Goal: Task Accomplishment & Management: Manage account settings

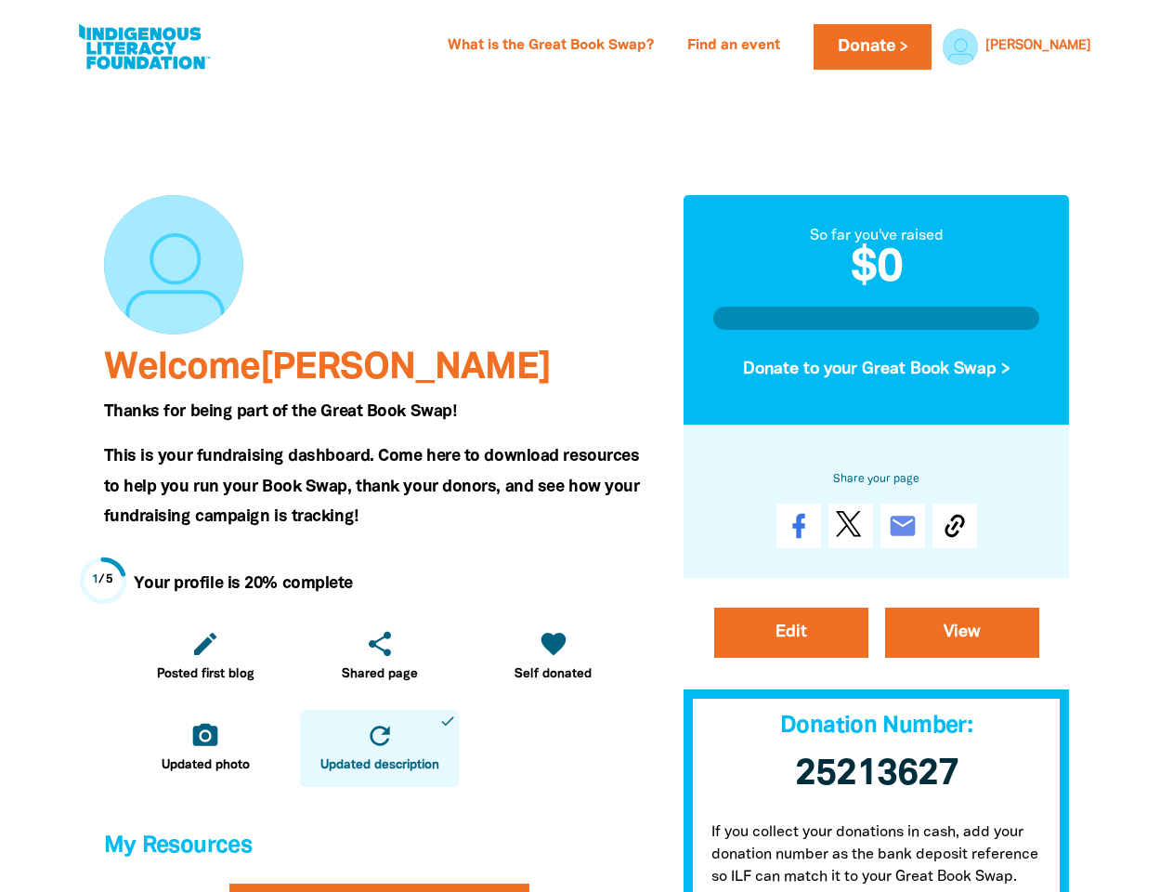
click at [586, 449] on span "This is your fundraising dashboard. Come here to download resources to help you…" at bounding box center [372, 486] width 536 height 75
click at [1067, 46] on link "[PERSON_NAME]" at bounding box center [1039, 46] width 106 height 13
click at [205, 656] on icon "edit" at bounding box center [205, 644] width 30 height 30
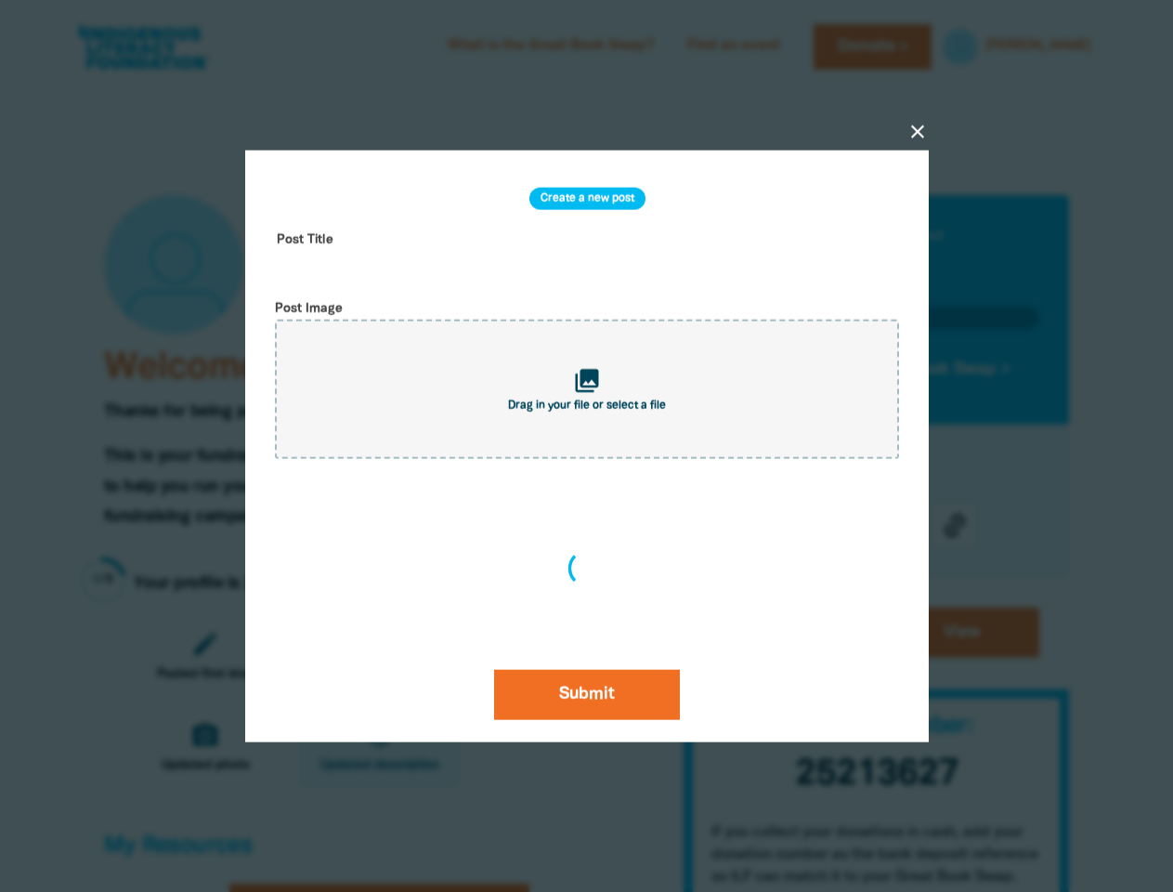
click at [205, 748] on div at bounding box center [586, 446] width 1173 height 892
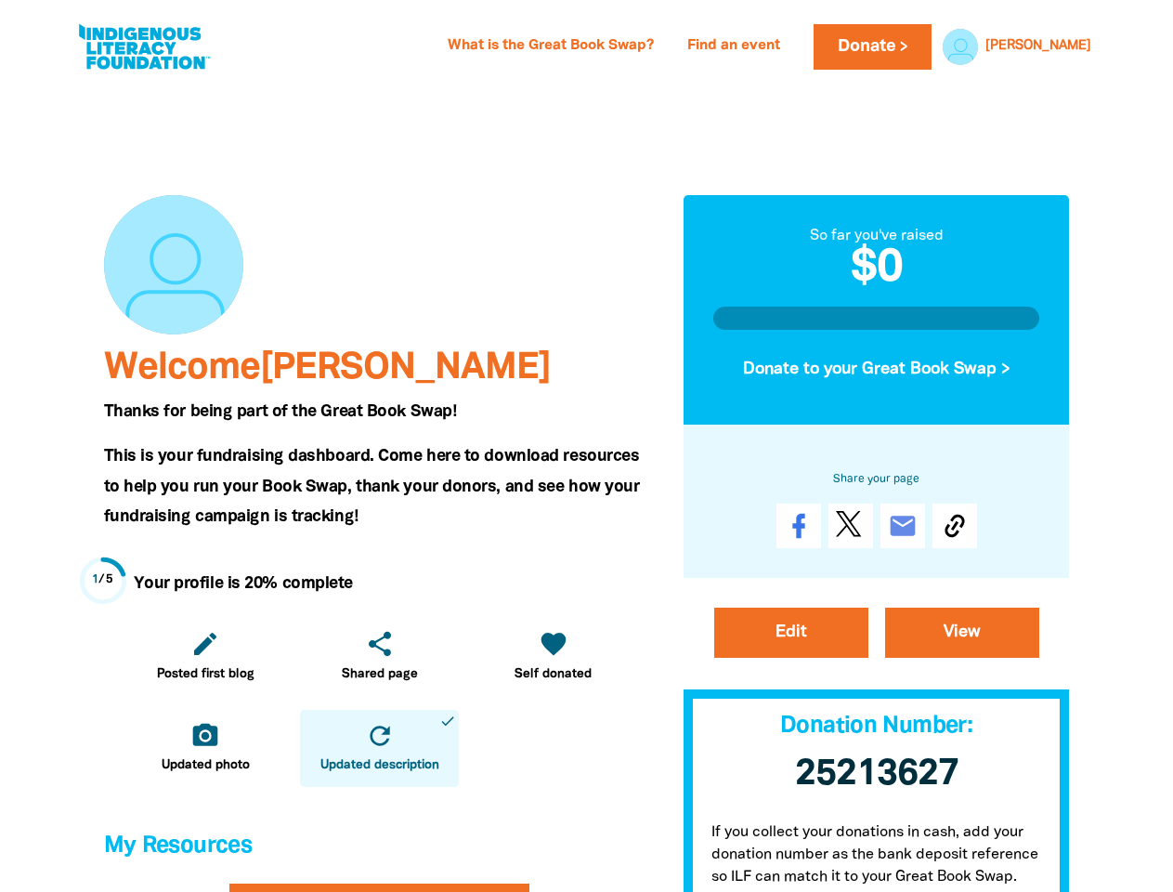
click at [379, 748] on icon "refresh" at bounding box center [380, 736] width 30 height 30
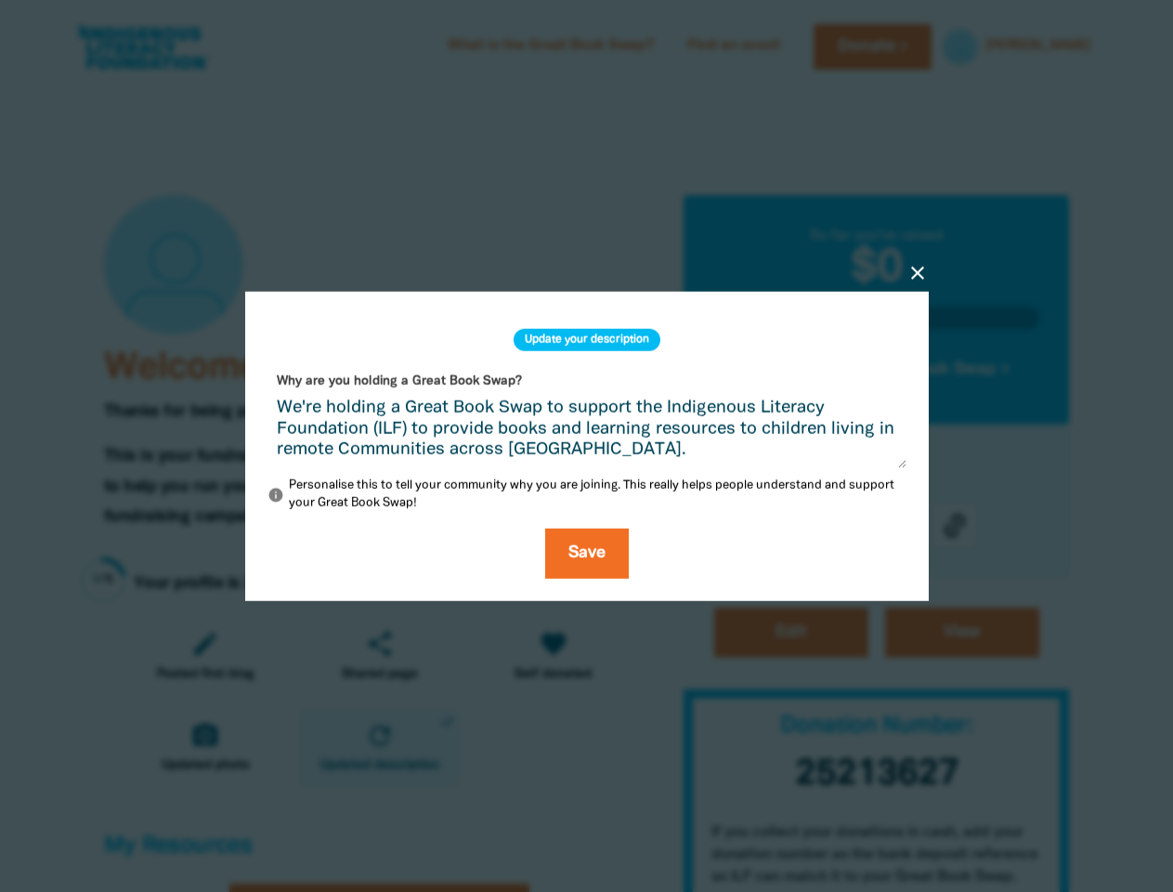
click at [877, 369] on div "close Update your description Why are you holding a Great Book Swap? We're hold…" at bounding box center [587, 447] width 743 height 488
click at [955, 526] on div "close Update your description Why are you holding a Great Book Swap? We're hold…" at bounding box center [587, 447] width 743 height 488
